Goal: Find specific page/section: Find specific page/section

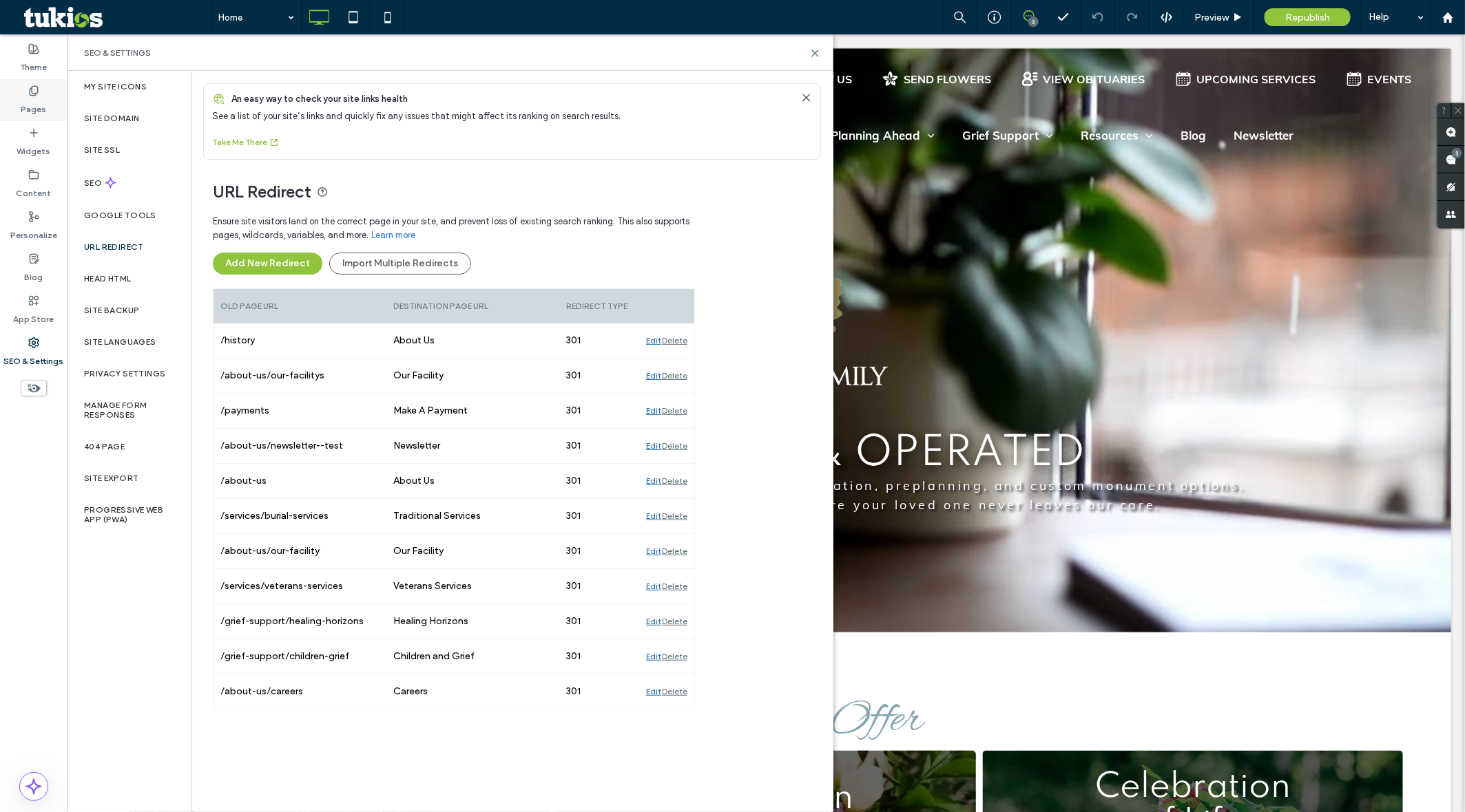
click at [43, 104] on label "Pages" at bounding box center [34, 106] width 25 height 19
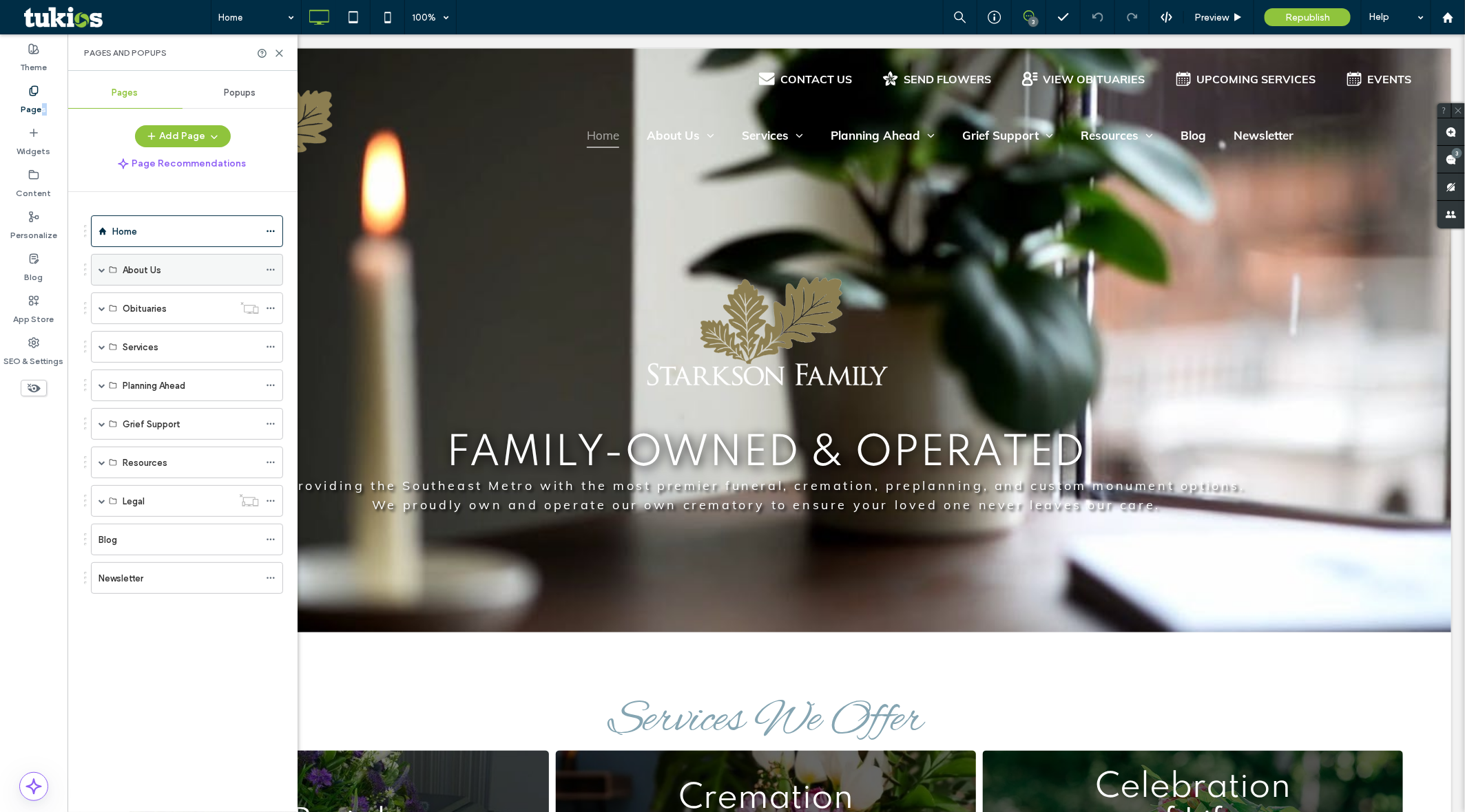
click at [99, 267] on span at bounding box center [101, 269] width 7 height 7
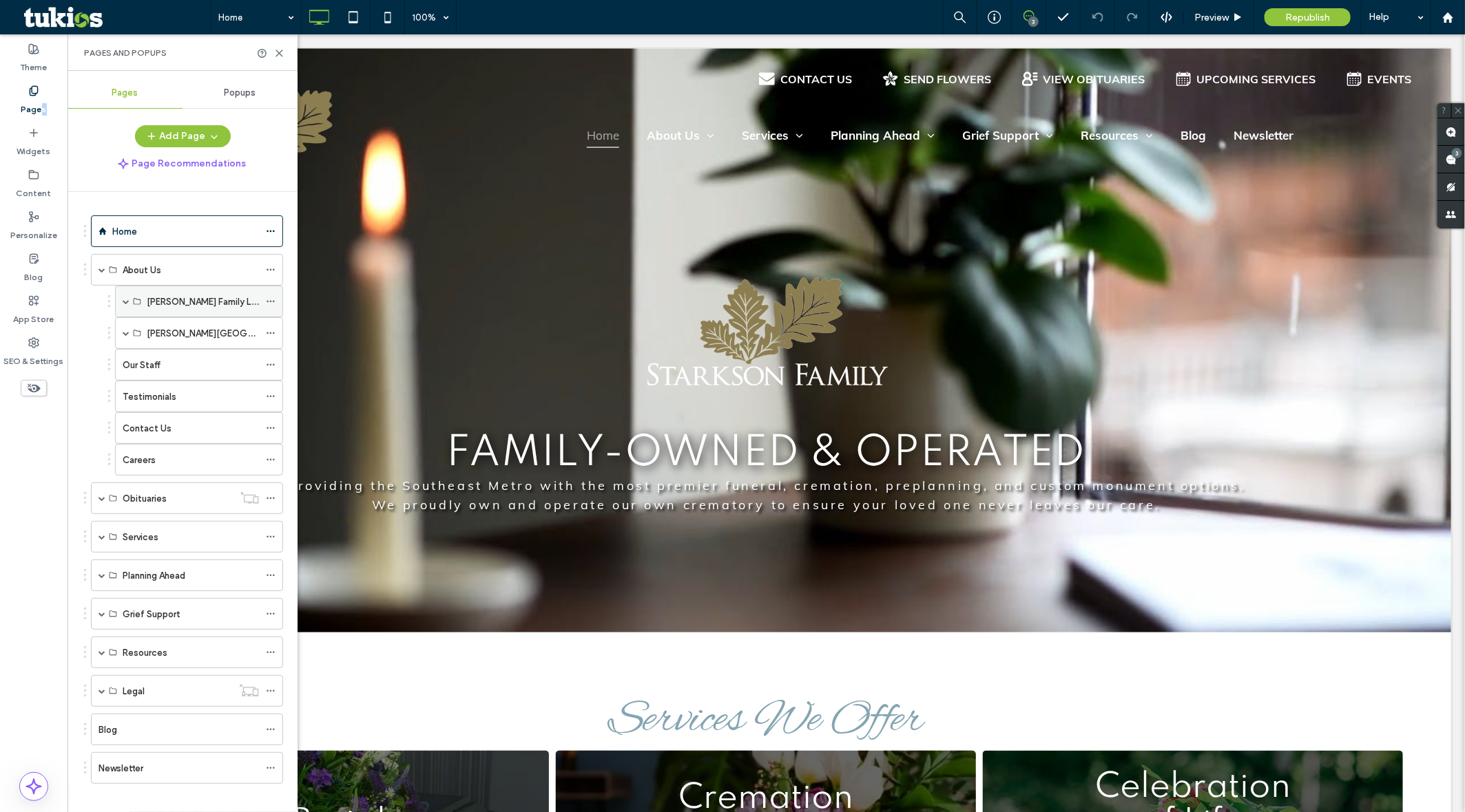
click at [125, 304] on span at bounding box center [126, 301] width 7 height 7
click at [126, 398] on span at bounding box center [126, 396] width 7 height 7
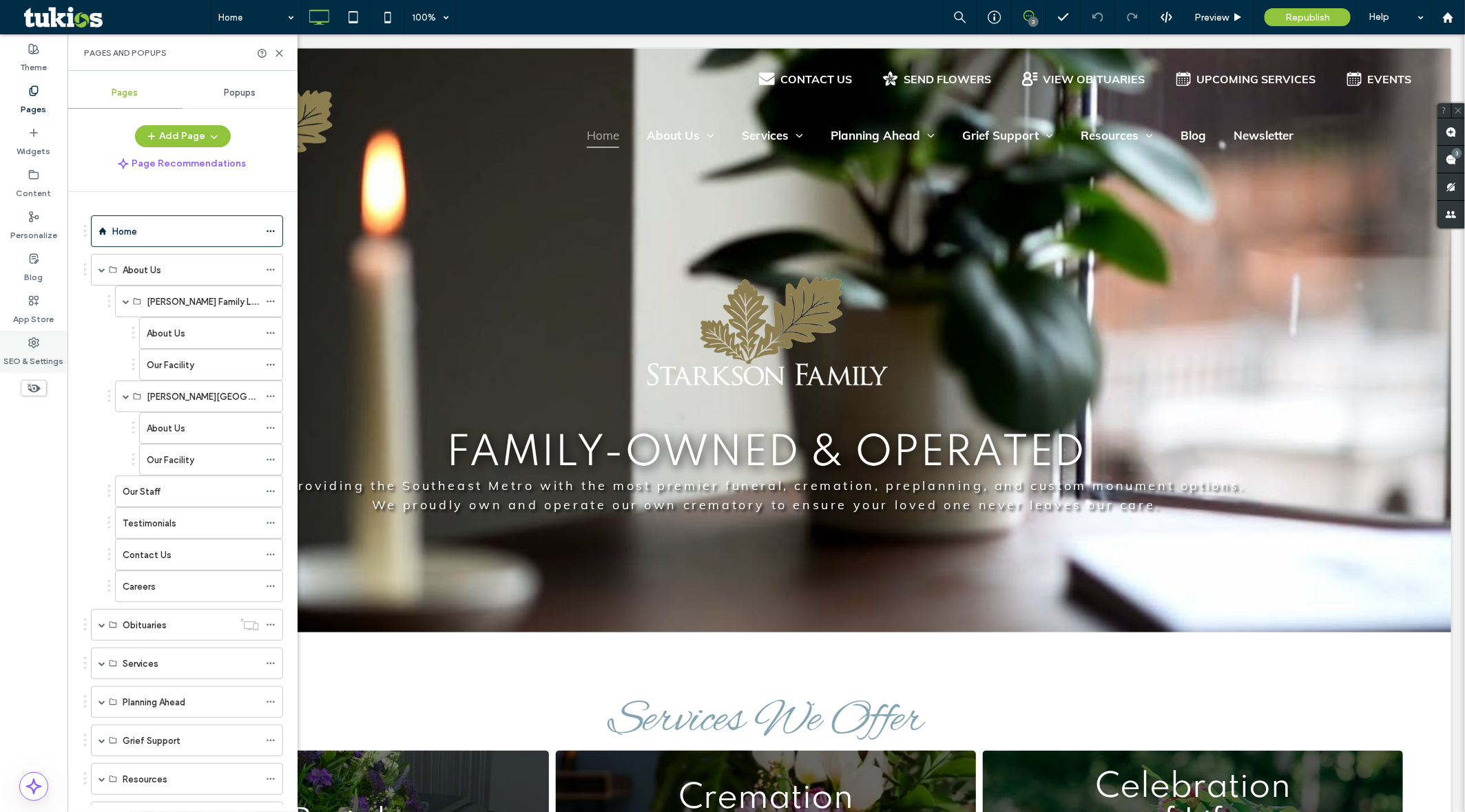
click at [31, 344] on icon at bounding box center [33, 342] width 11 height 11
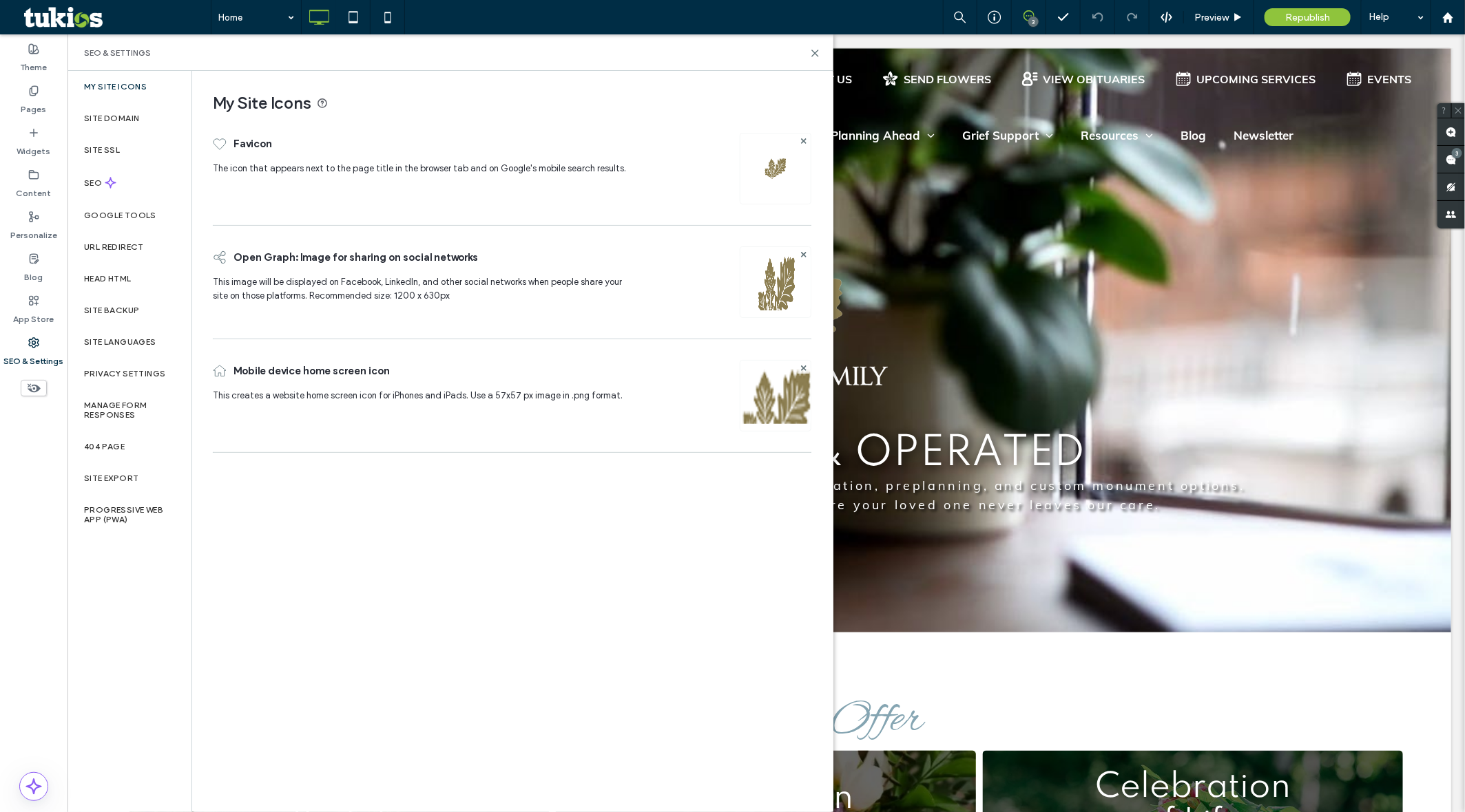
click at [104, 239] on div "Home" at bounding box center [186, 231] width 192 height 31
click at [117, 252] on div "URL Redirect" at bounding box center [129, 247] width 124 height 31
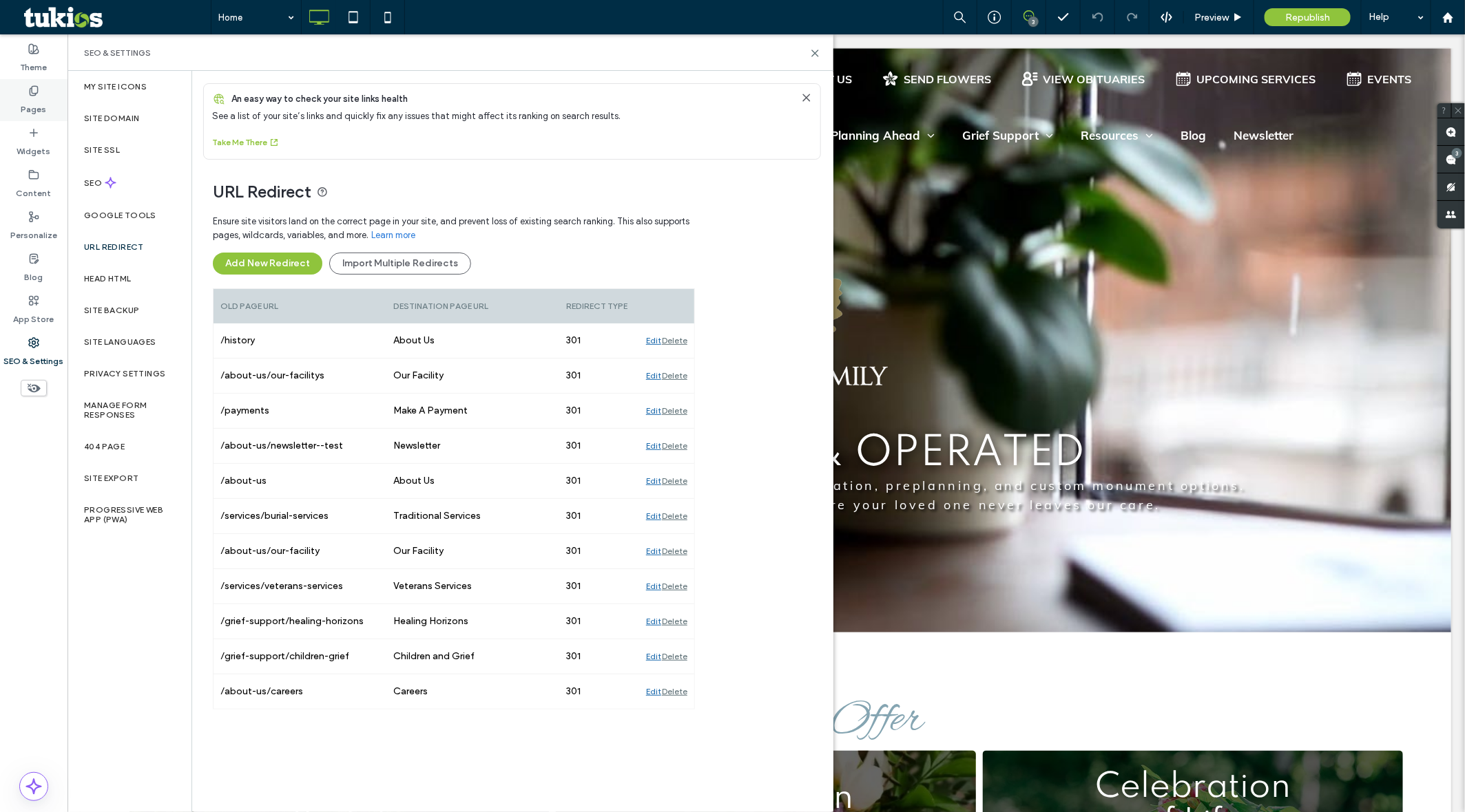
click at [49, 81] on div "Pages" at bounding box center [33, 99] width 67 height 42
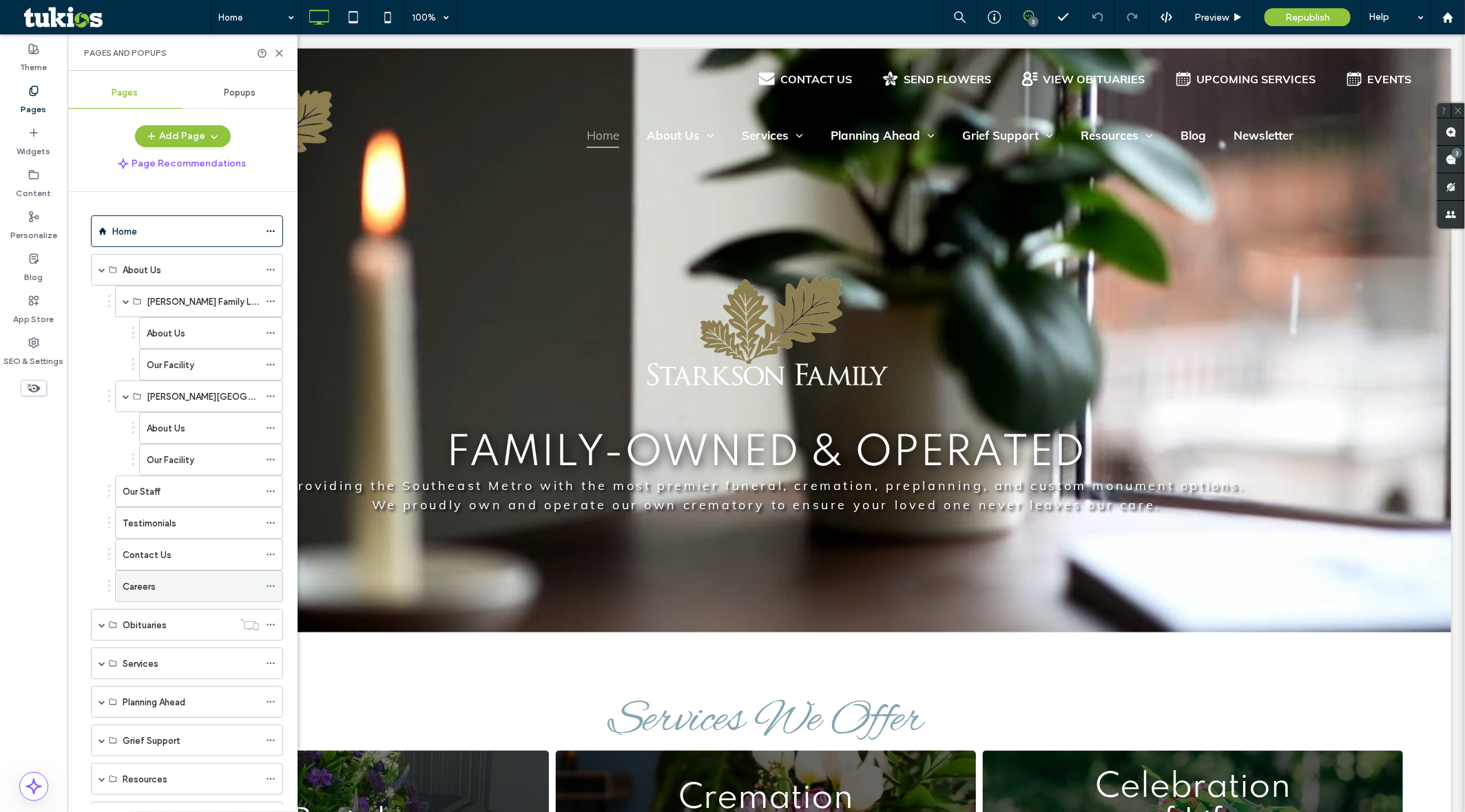
click at [163, 587] on div "Careers" at bounding box center [191, 586] width 137 height 15
click at [270, 589] on div "Careers 100% 3 Preview Republish Help Site Comments Team & Clients Automate new…" at bounding box center [732, 406] width 1465 height 812
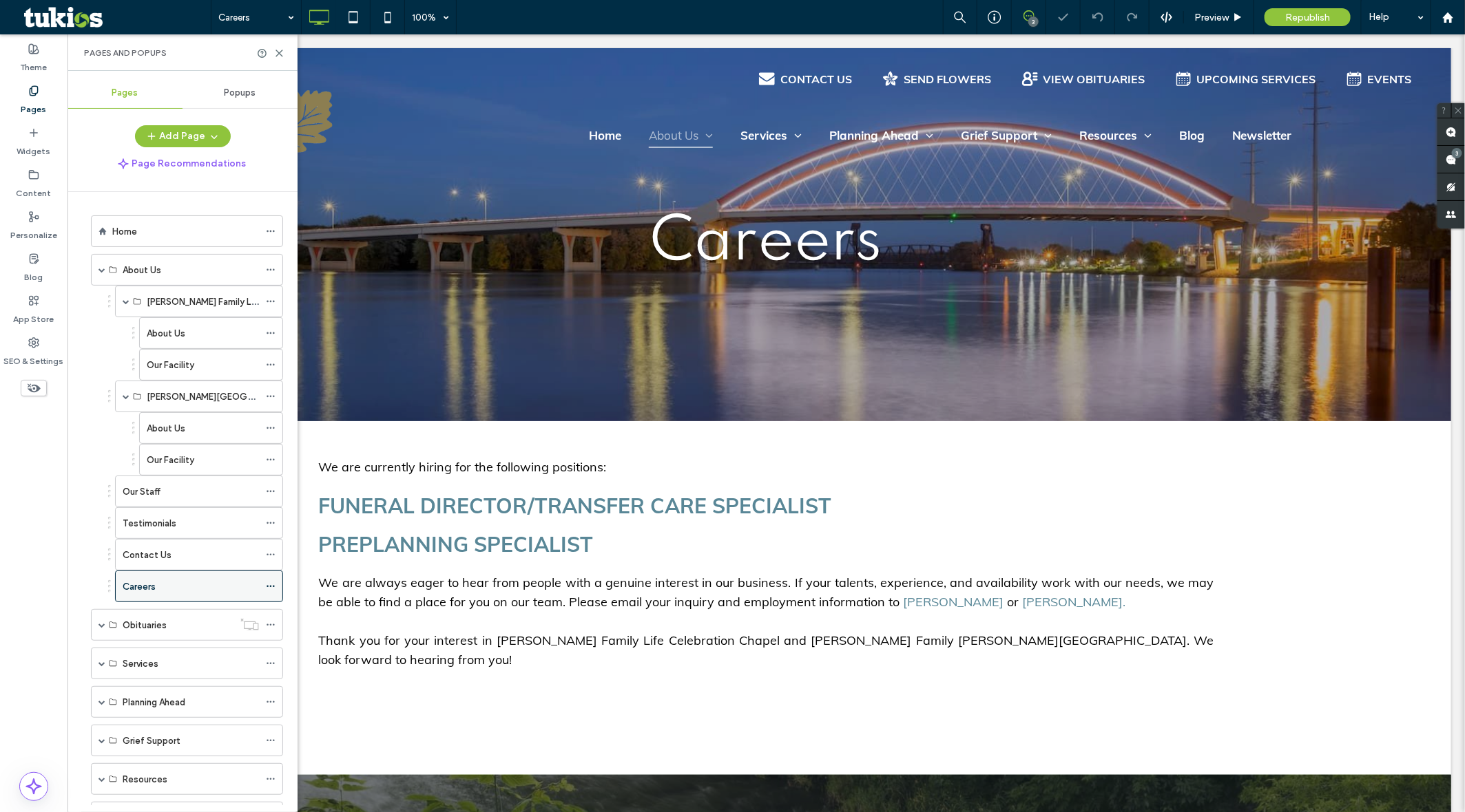
click at [272, 591] on icon at bounding box center [271, 587] width 10 height 10
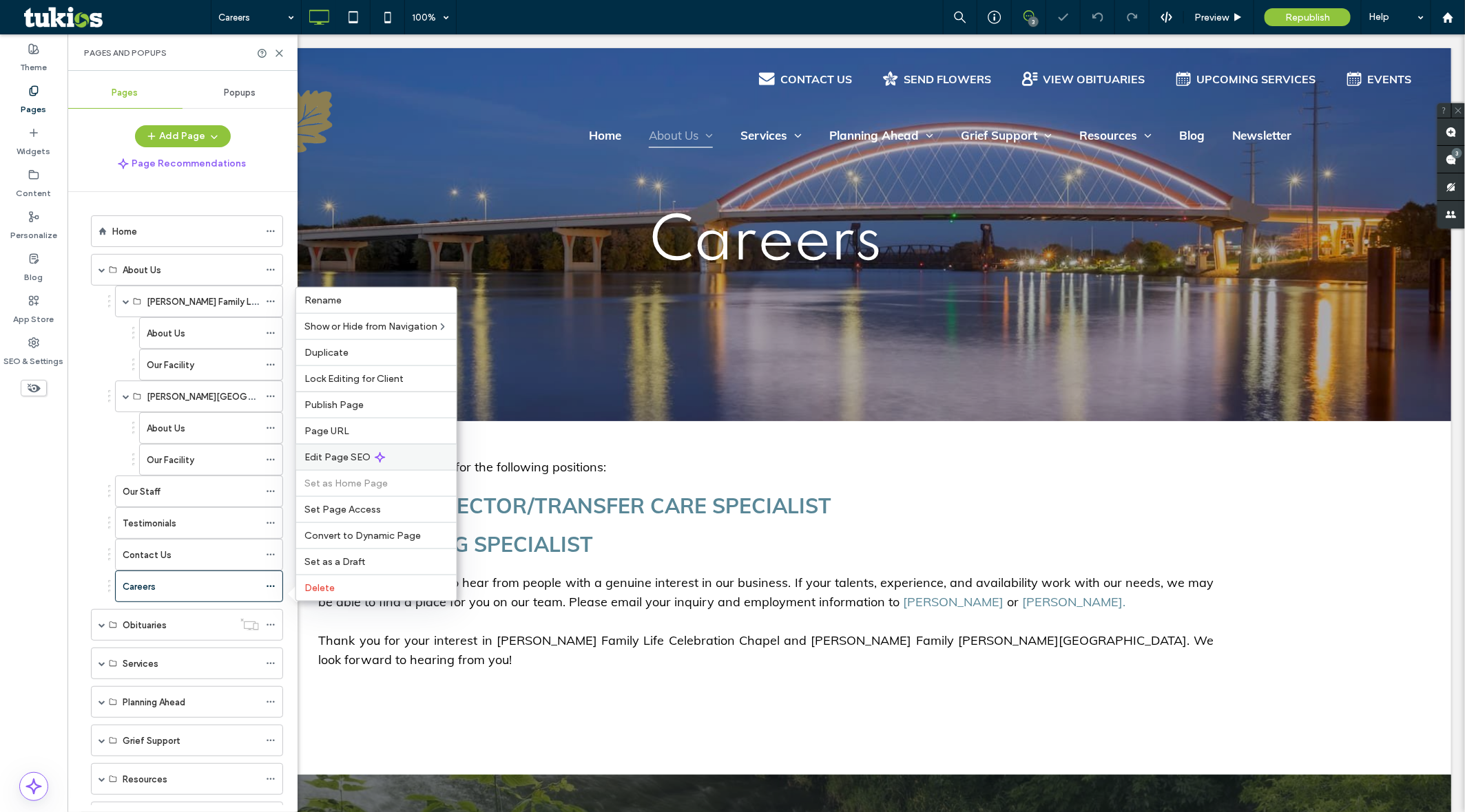
click at [355, 444] on div "Edit Page SEO" at bounding box center [376, 456] width 161 height 26
